Goal: Find specific page/section: Find specific page/section

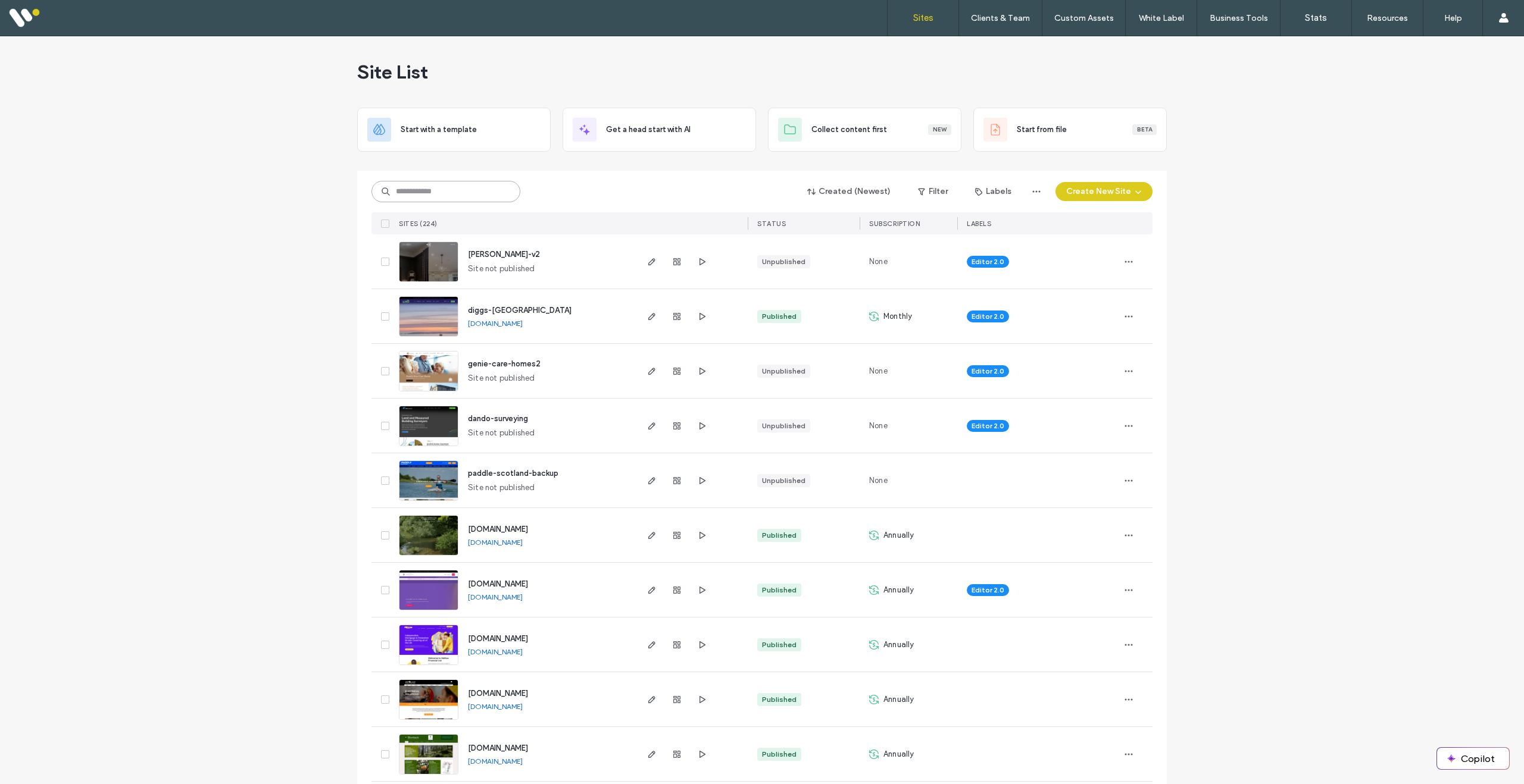
click at [435, 196] on input at bounding box center [446, 191] width 149 height 21
type input "******"
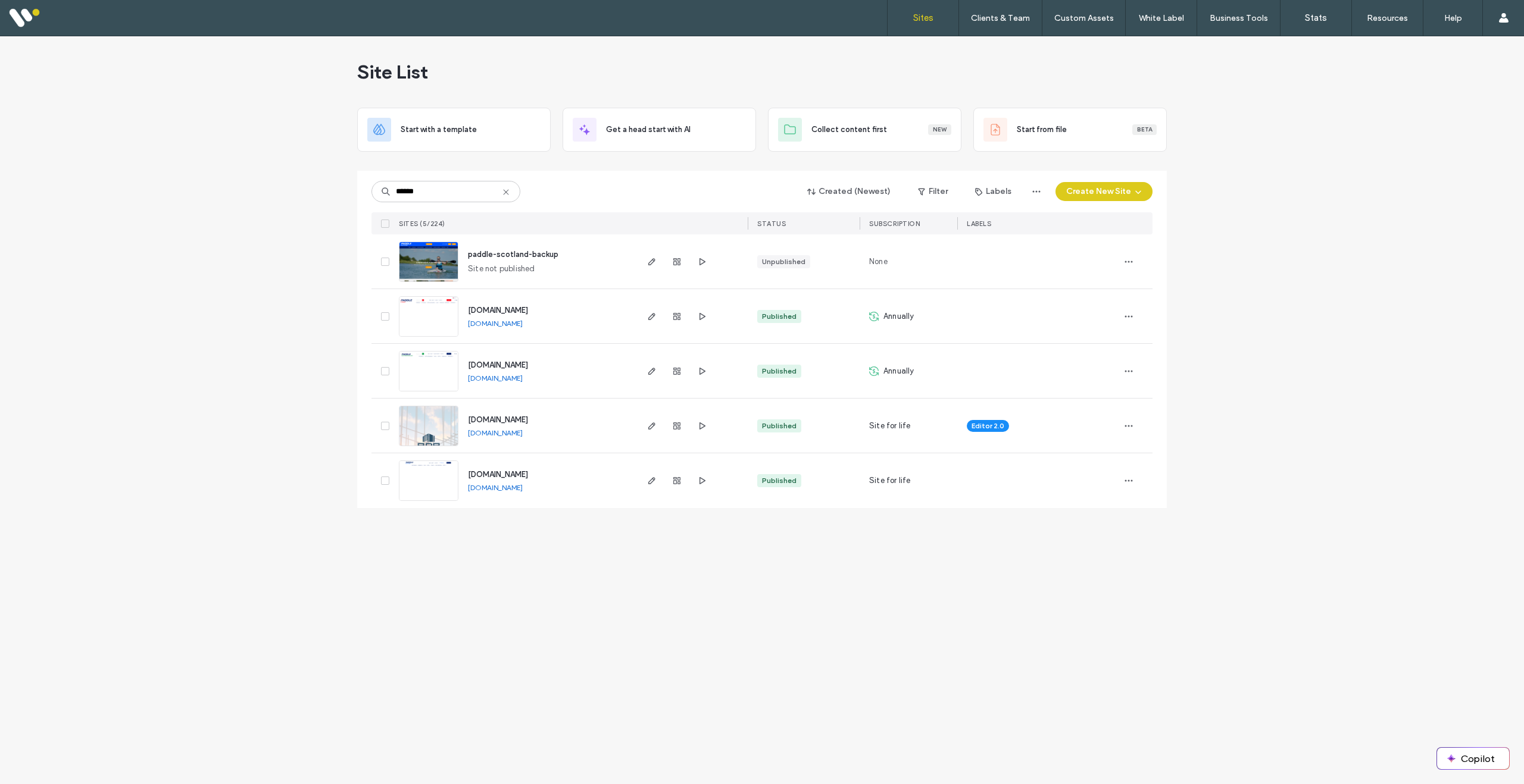
click at [419, 489] on img at bounding box center [429, 502] width 58 height 81
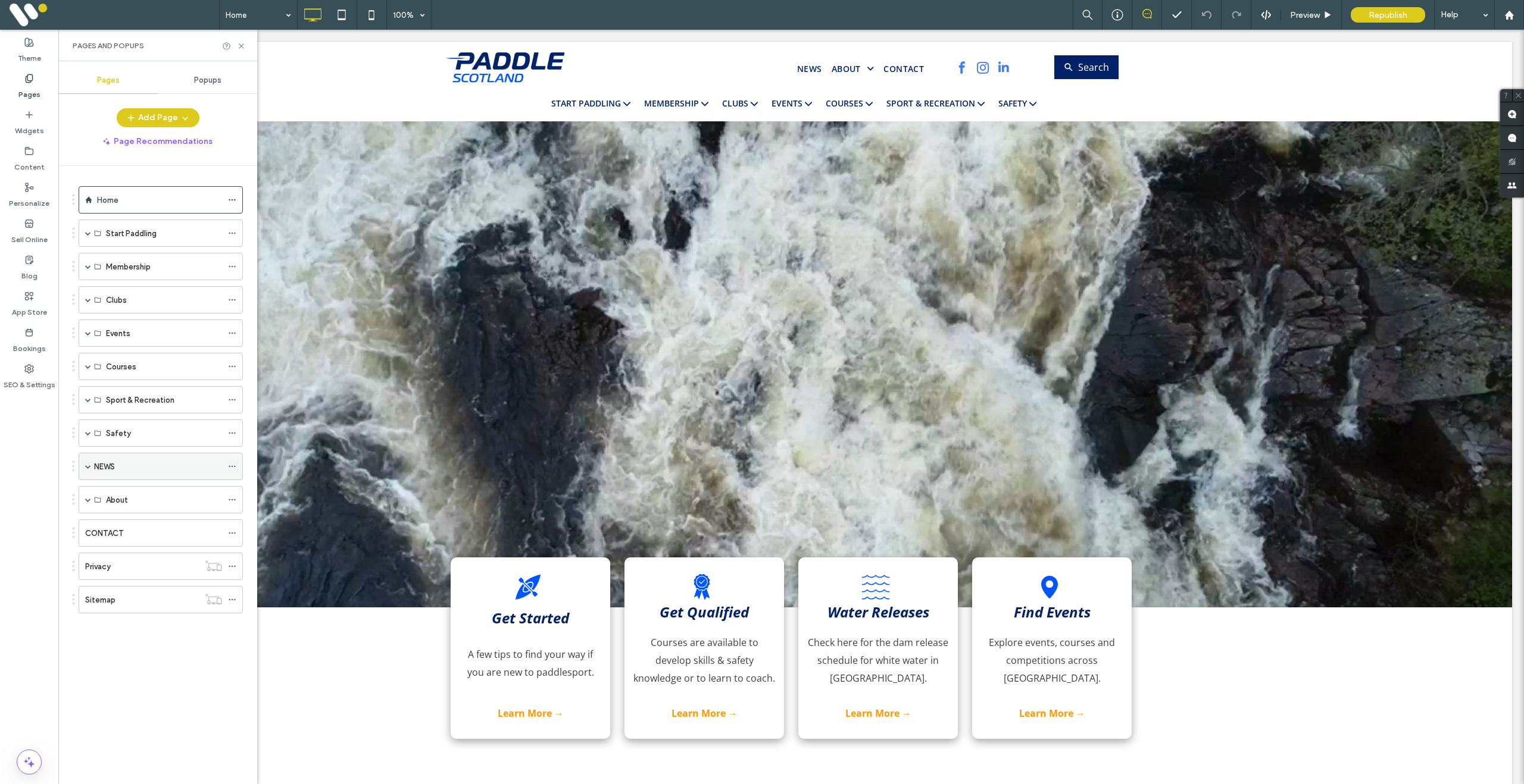
click at [89, 465] on span at bounding box center [88, 466] width 6 height 6
click at [165, 716] on div "Jobs" at bounding box center [152, 713] width 93 height 13
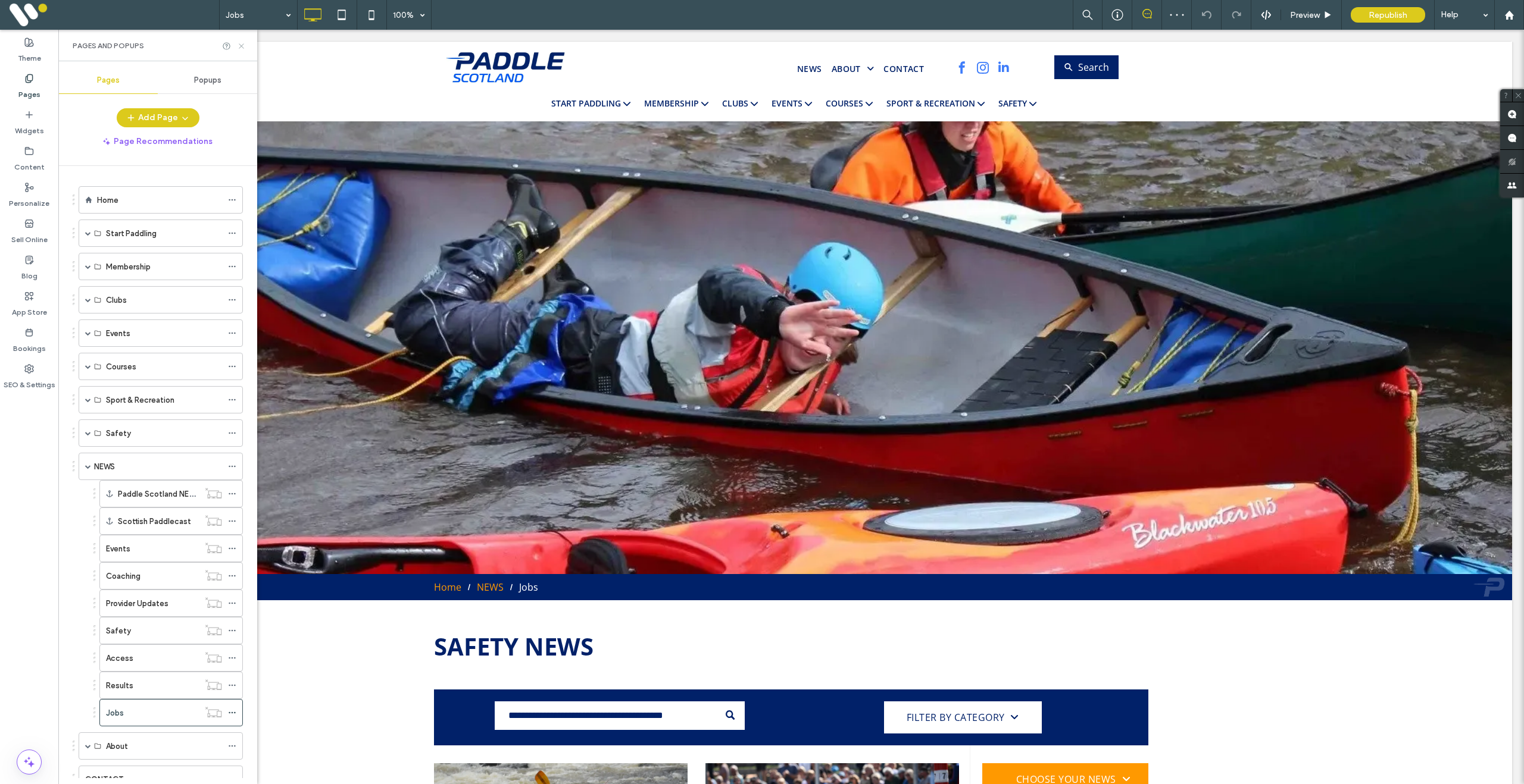
drag, startPoint x: 242, startPoint y: 43, endPoint x: 256, endPoint y: 147, distance: 104.9
click at [242, 43] on icon at bounding box center [241, 46] width 9 height 9
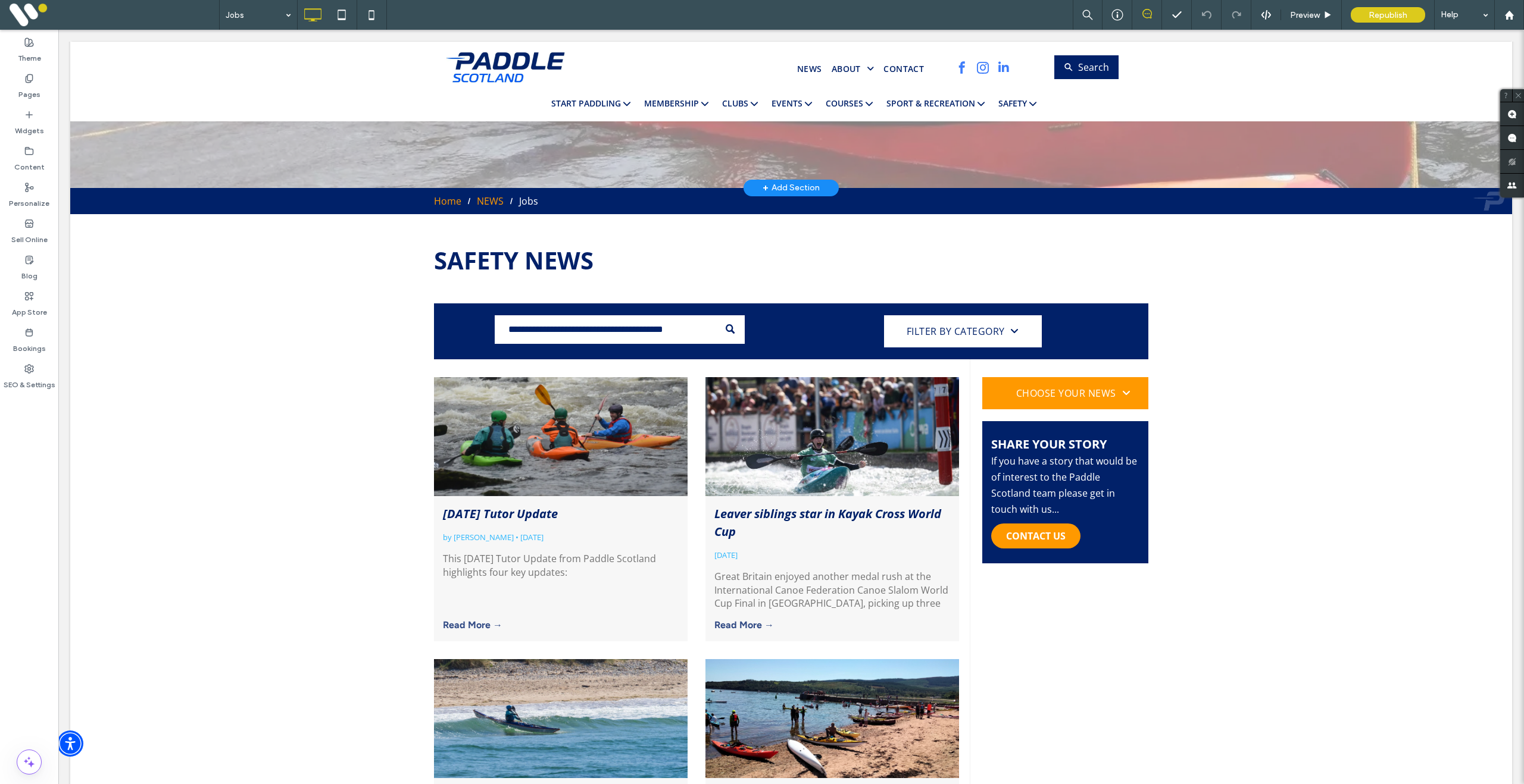
scroll to position [389, 0]
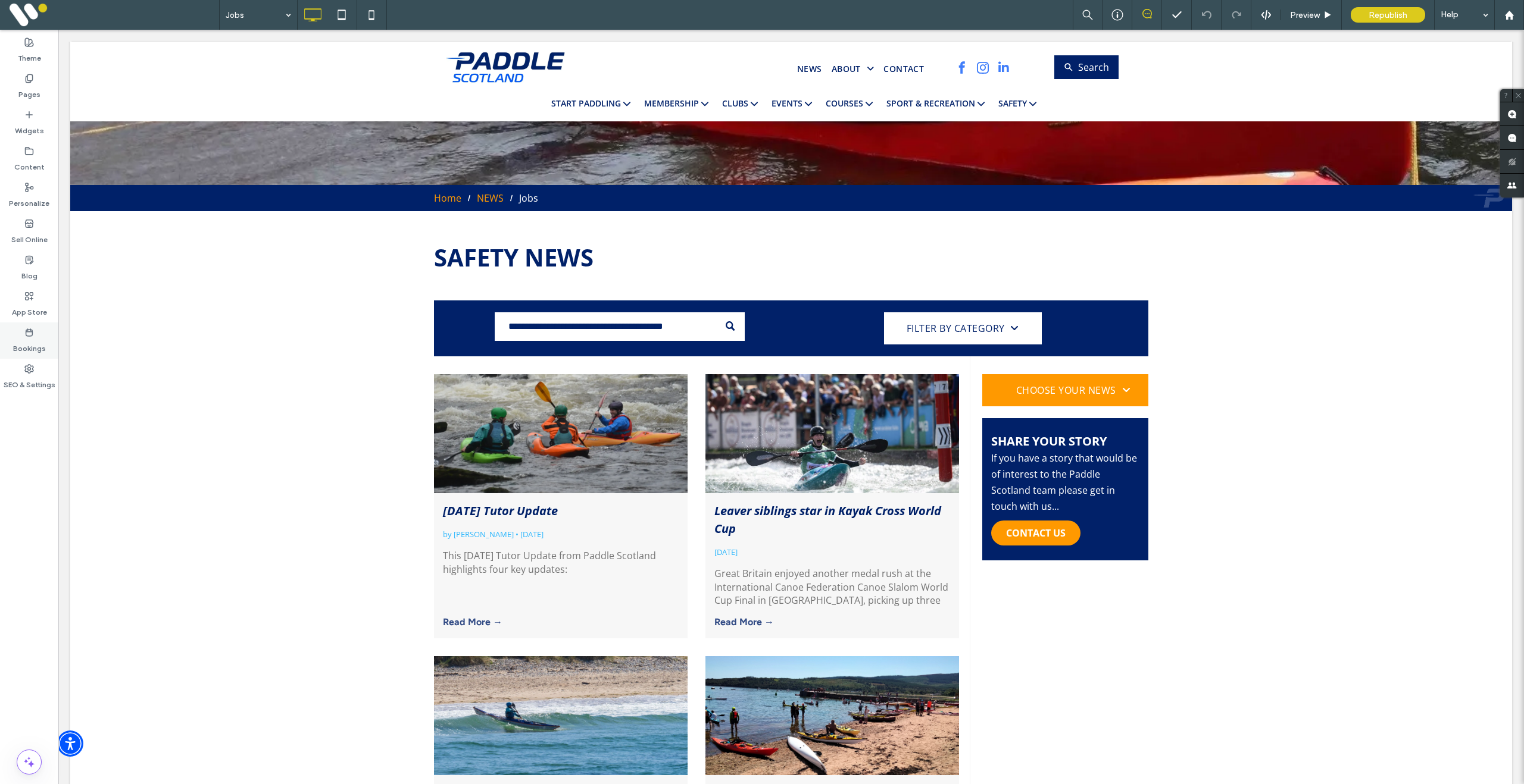
click at [29, 343] on label "Bookings" at bounding box center [29, 345] width 33 height 17
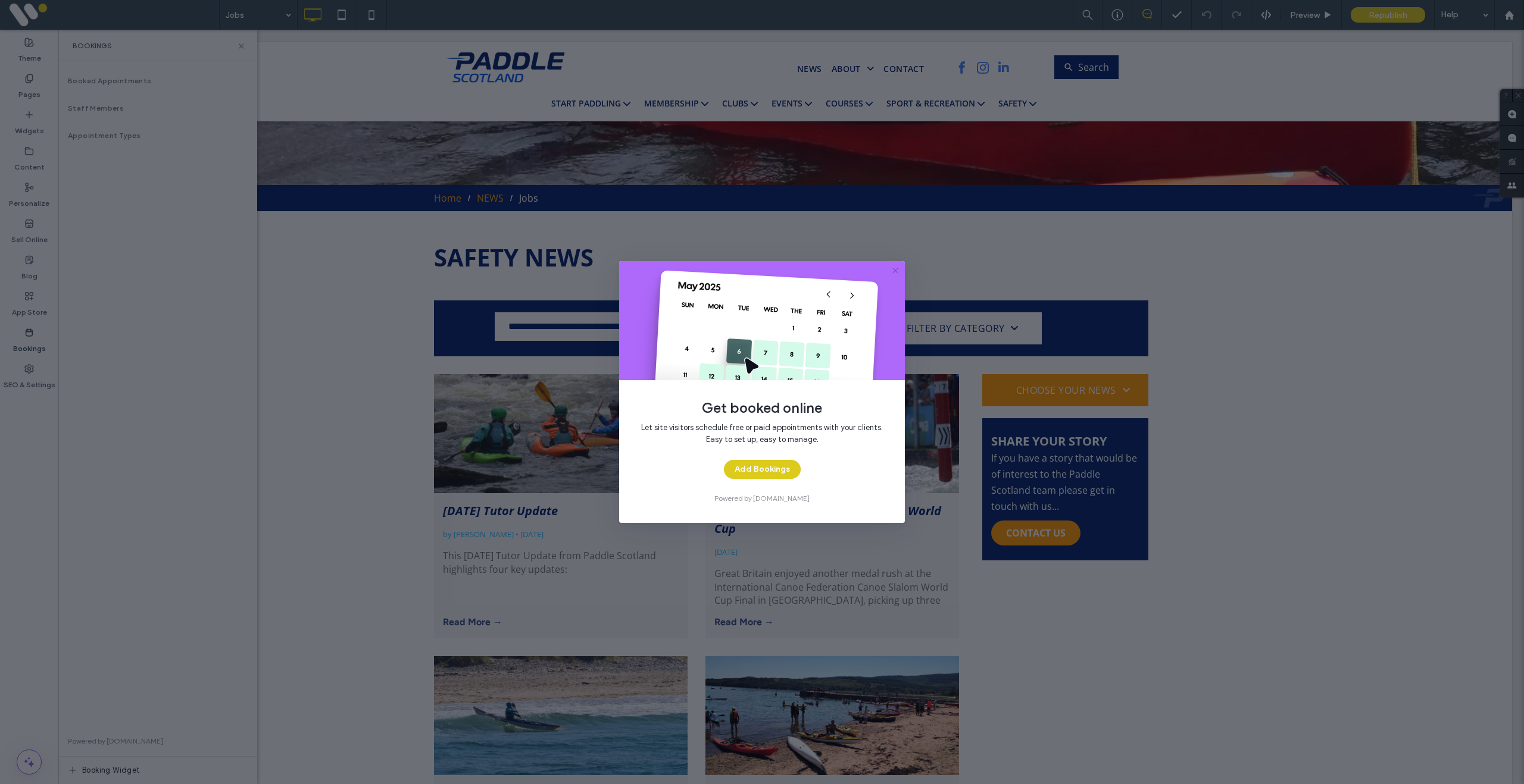
click at [895, 272] on icon at bounding box center [895, 270] width 9 height 9
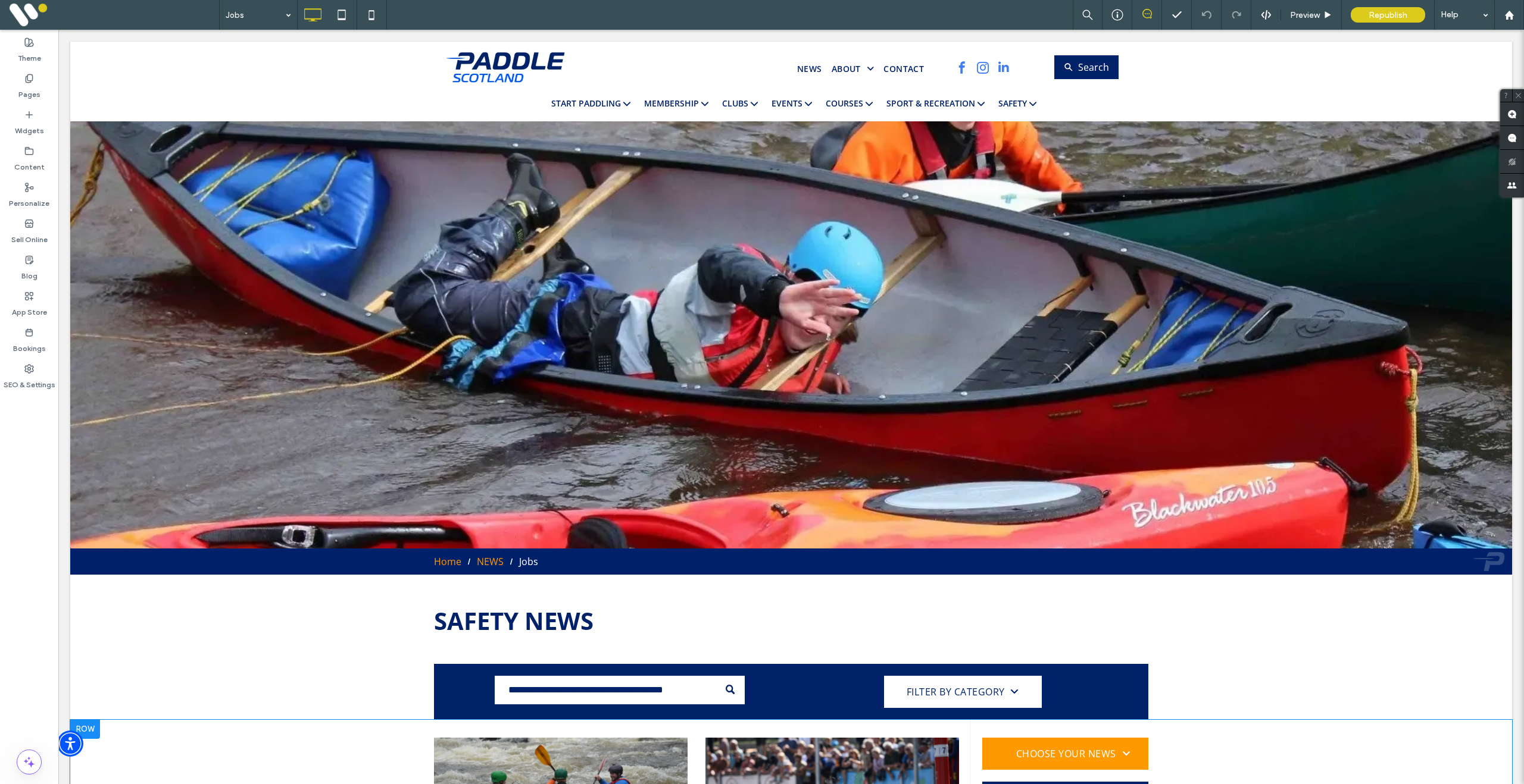
scroll to position [0, 0]
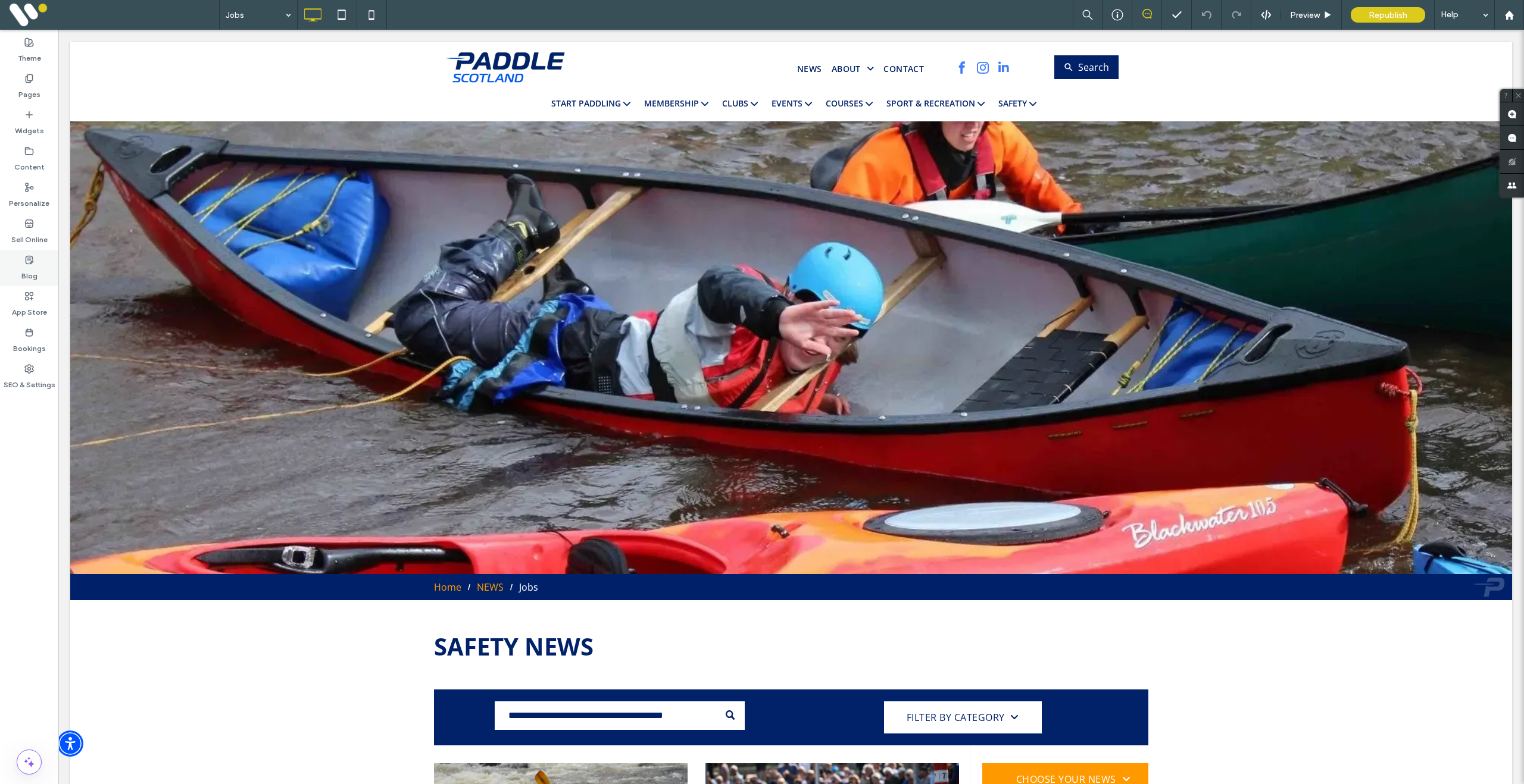
click at [29, 270] on label "Blog" at bounding box center [29, 273] width 16 height 17
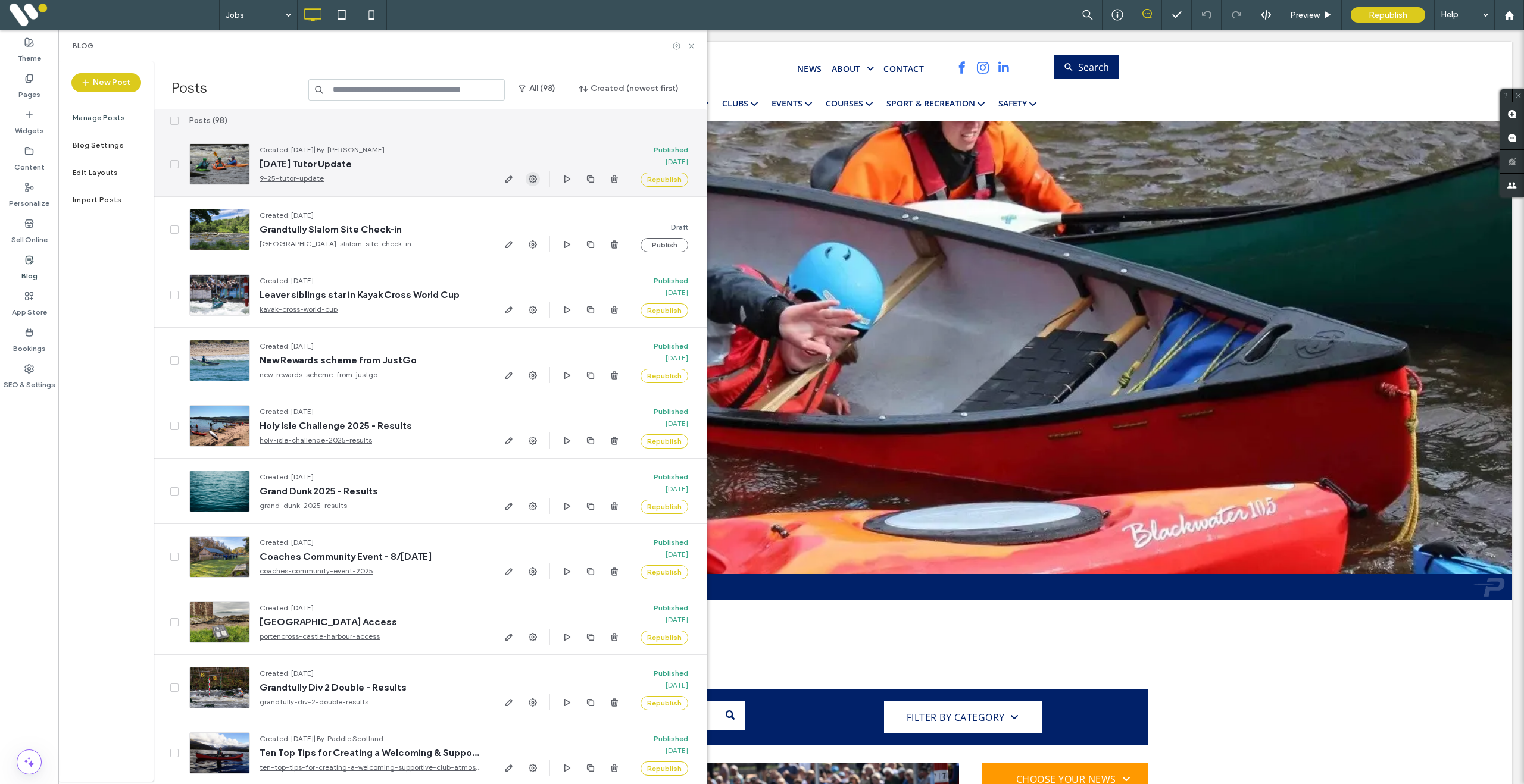
click at [534, 179] on icon "button" at bounding box center [532, 179] width 9 height 9
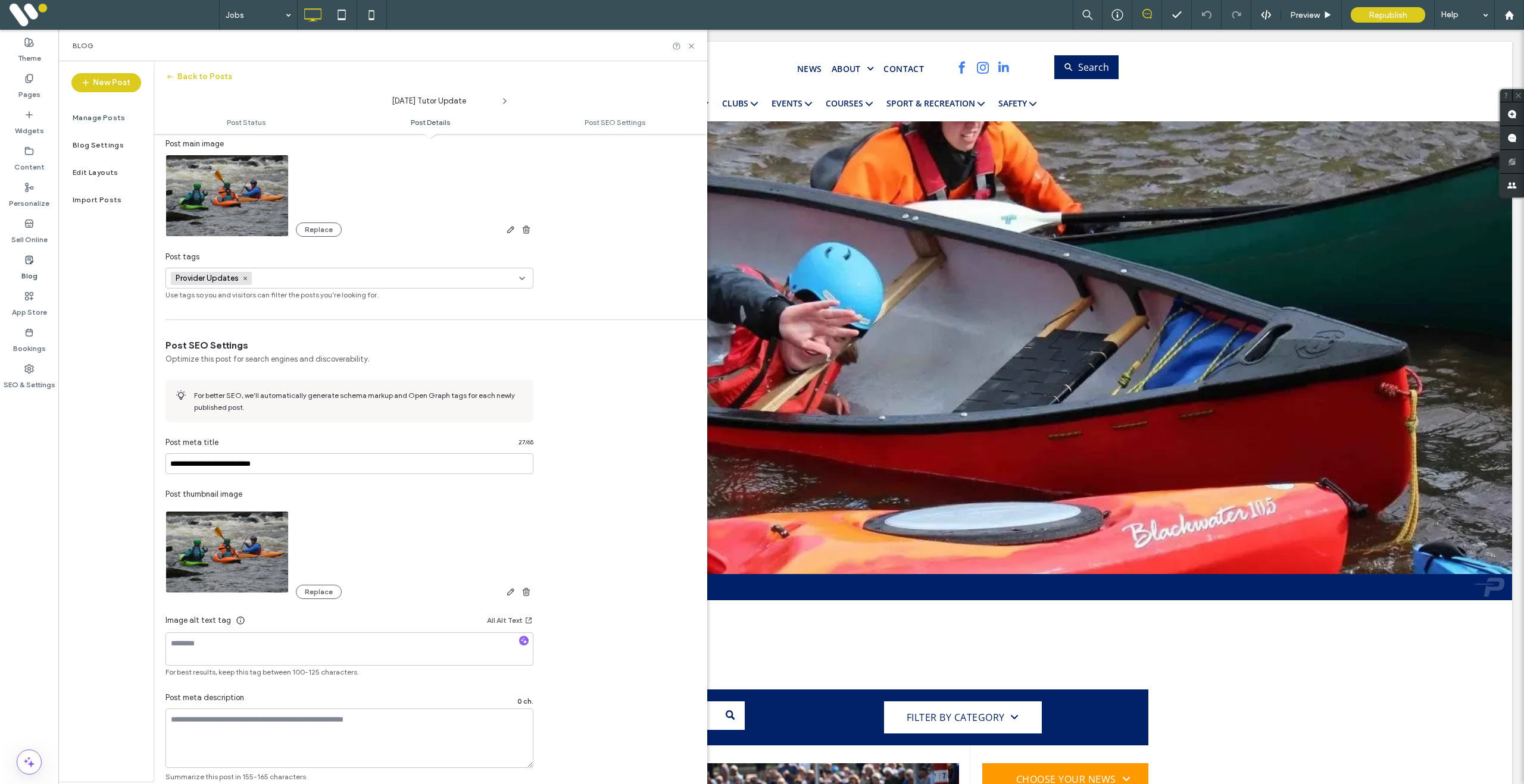
scroll to position [405, 0]
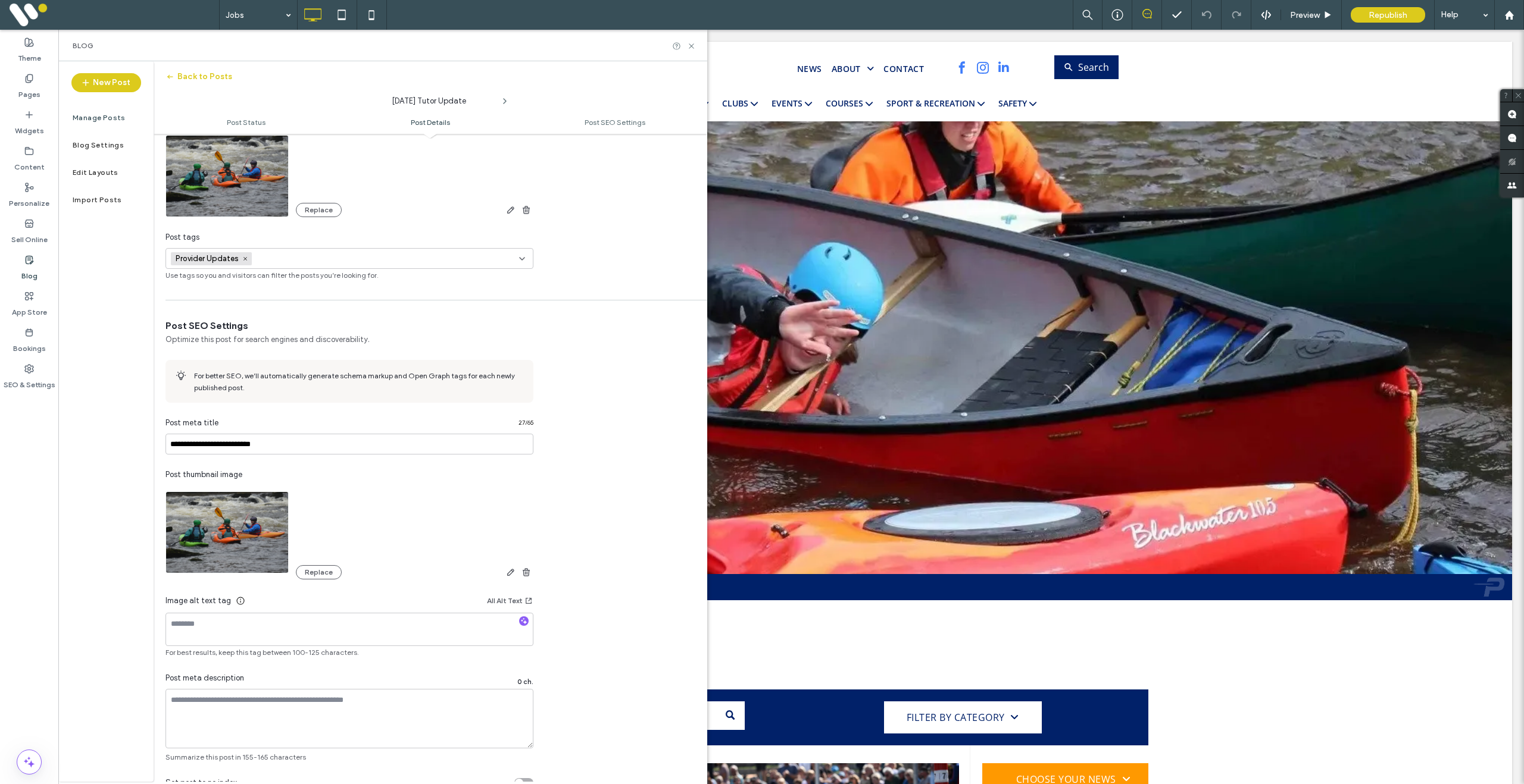
click at [348, 262] on div "Provider Updates +0 Provider Updates +0" at bounding box center [345, 258] width 348 height 20
